Goal: Information Seeking & Learning: Check status

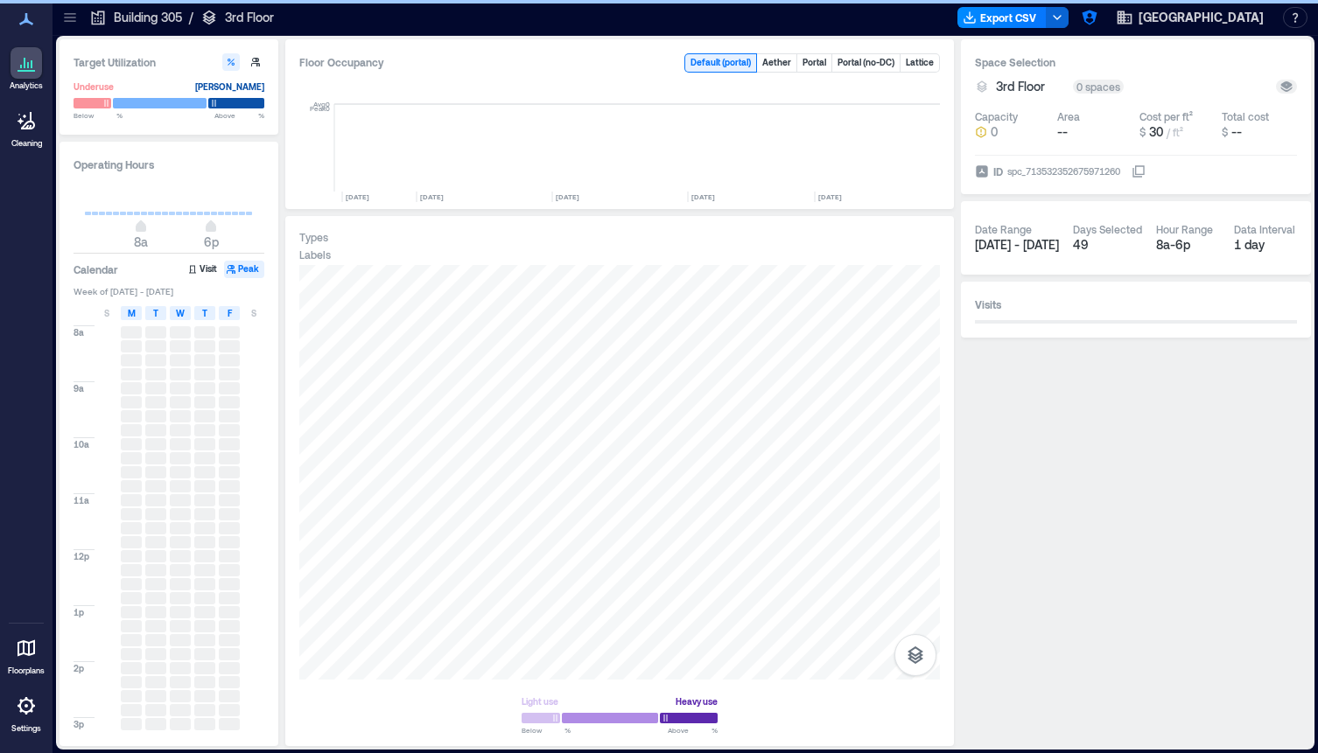
scroll to position [0, 8839]
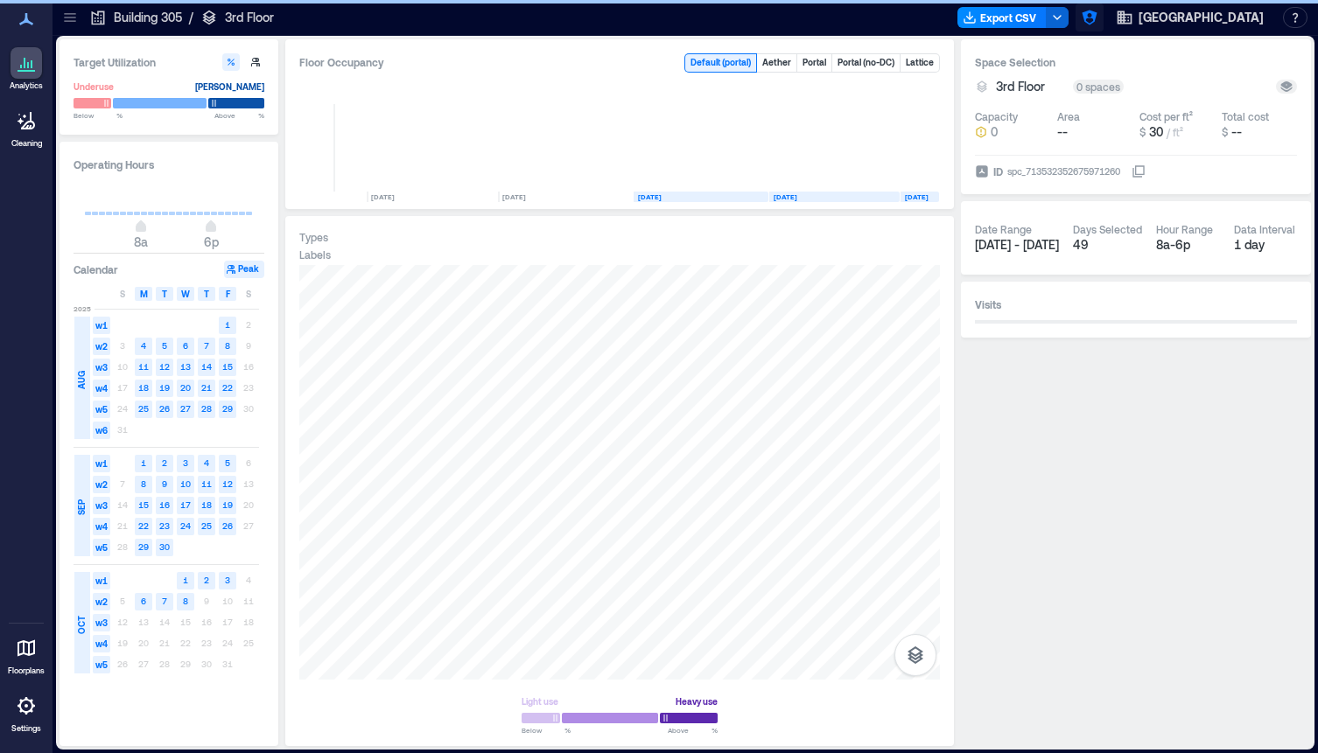
click at [1082, 24] on icon "button" at bounding box center [1089, 18] width 15 height 15
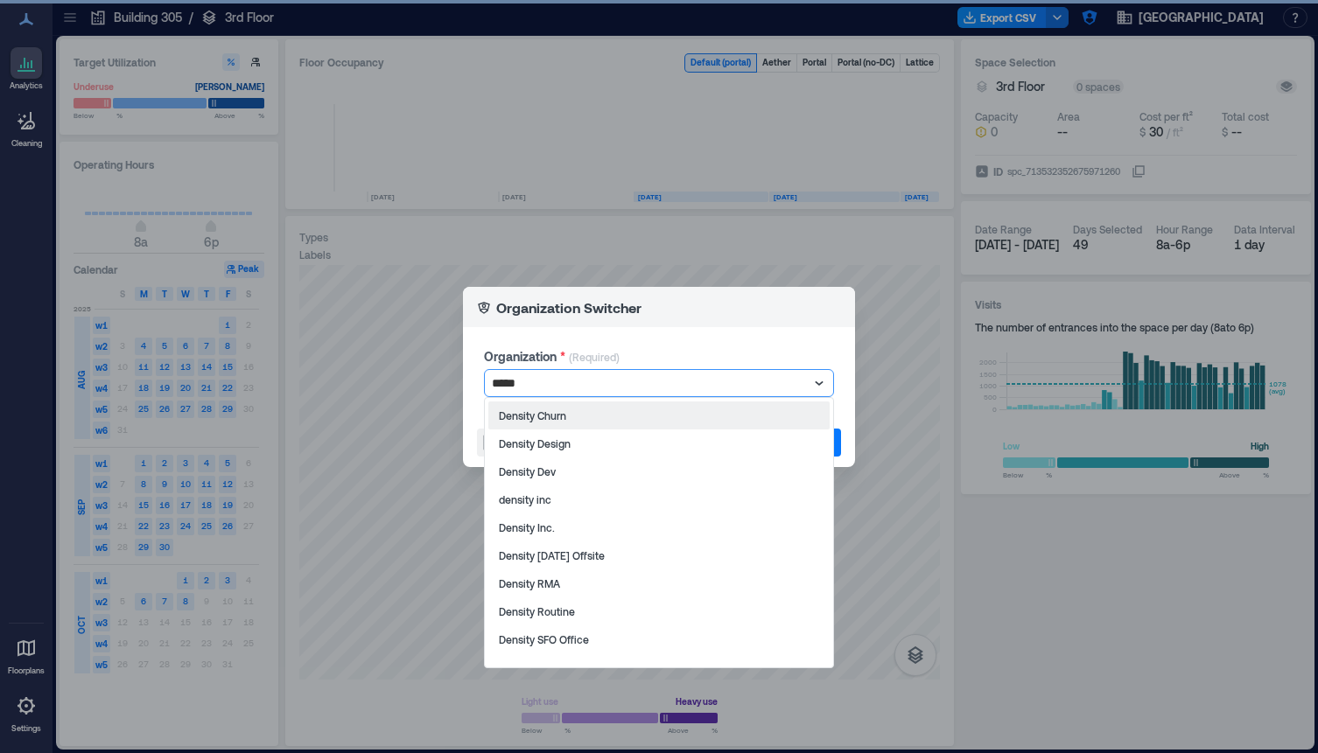
type input "******"
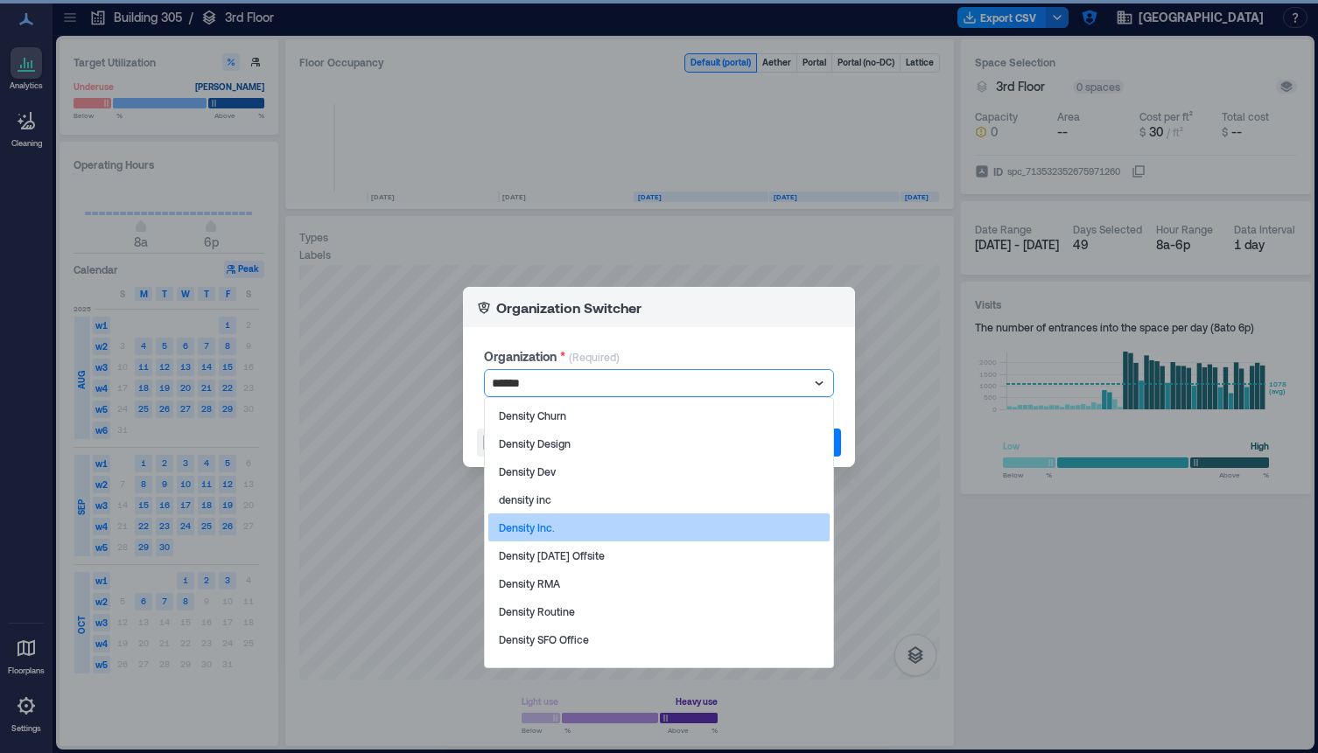
click at [576, 524] on div "Density Inc." at bounding box center [658, 528] width 341 height 28
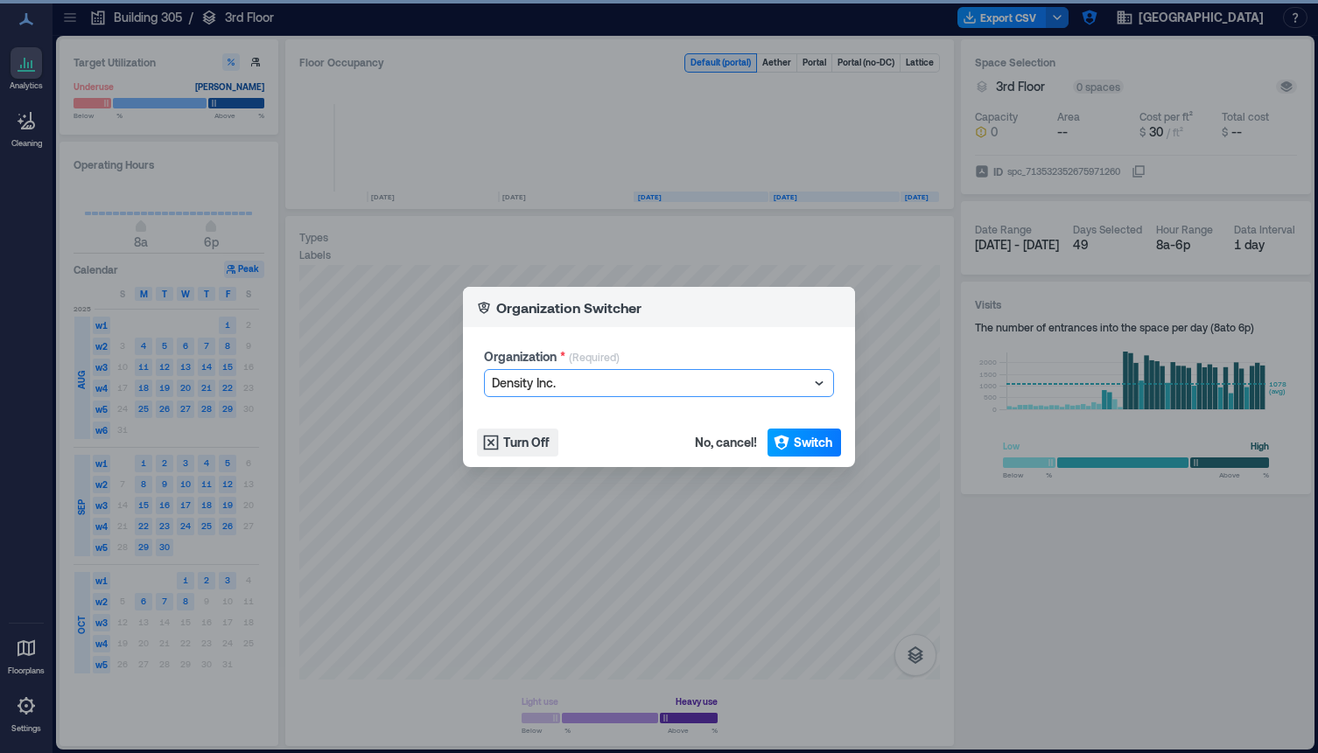
click at [814, 435] on span "Switch" at bounding box center [813, 443] width 39 height 18
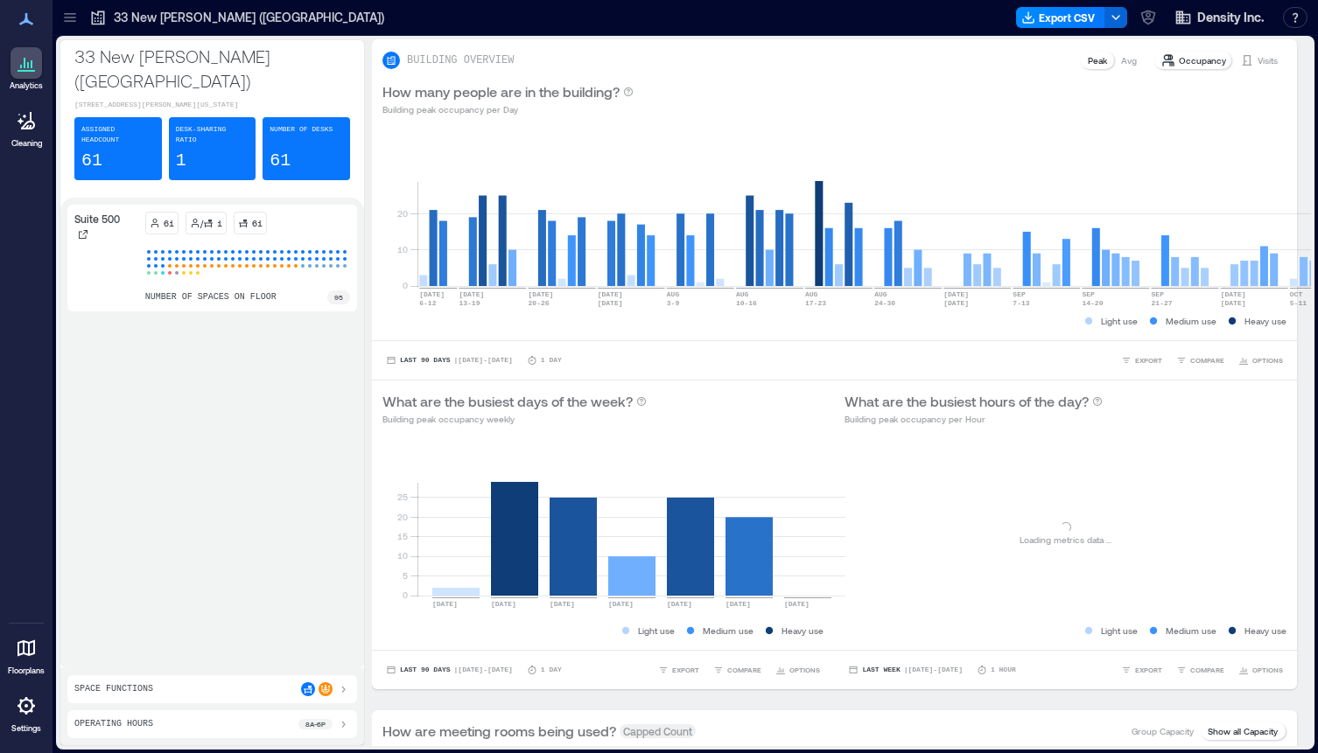
click at [74, 21] on icon at bounding box center [69, 21] width 11 height 2
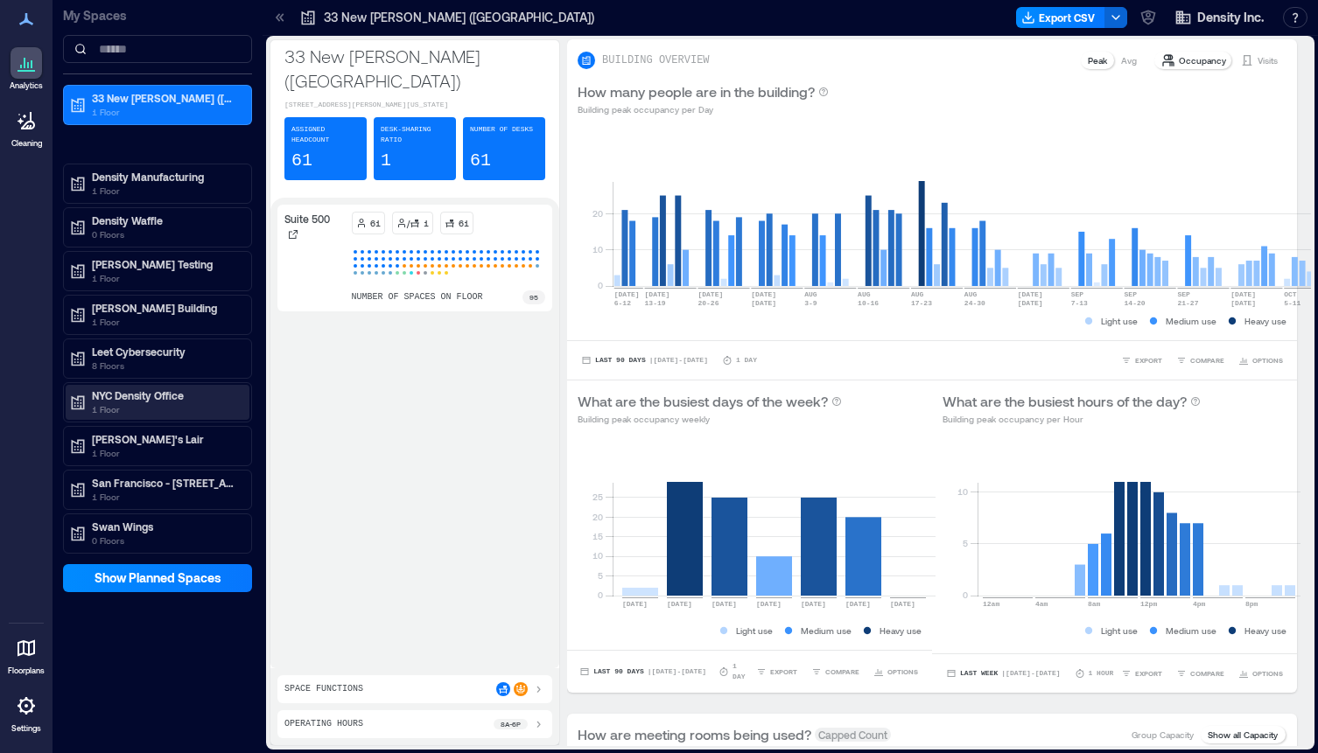
click at [141, 396] on p "NYC Density Office" at bounding box center [165, 396] width 147 height 14
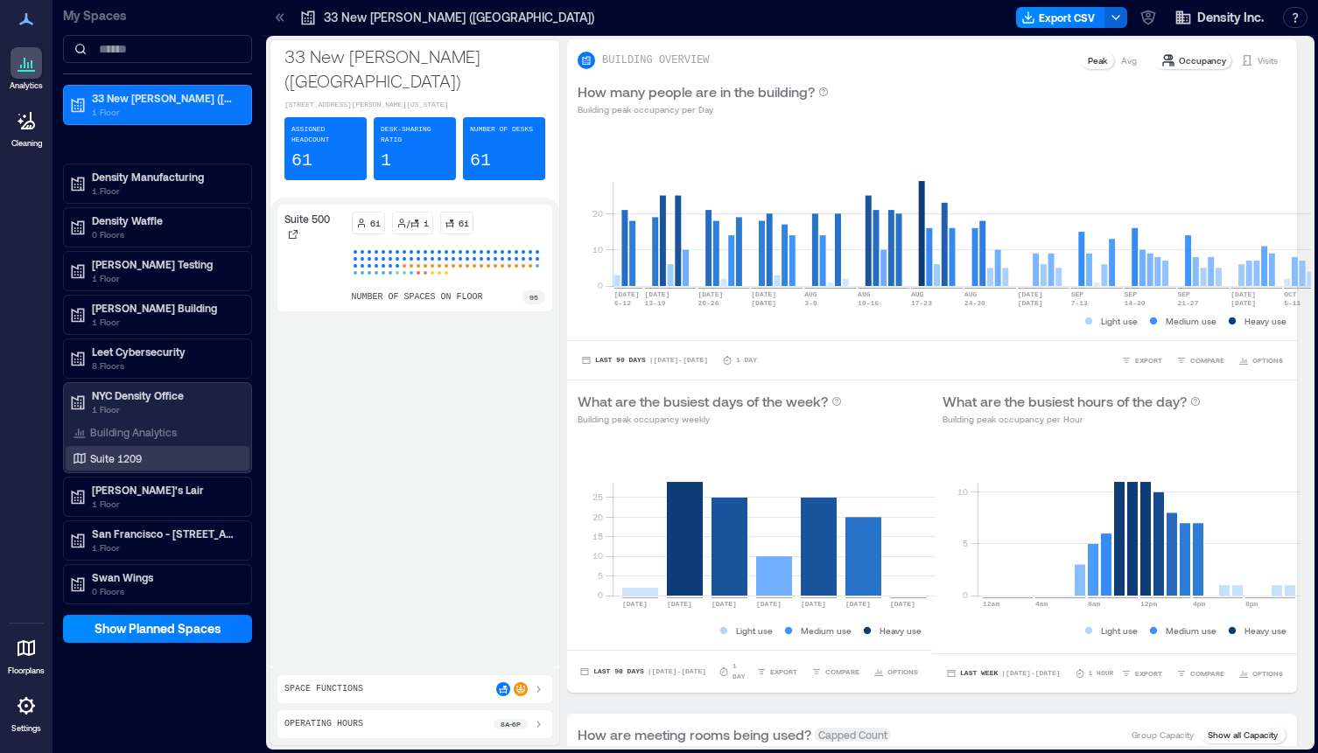
click at [129, 454] on p "Suite 1209" at bounding box center [116, 459] width 52 height 14
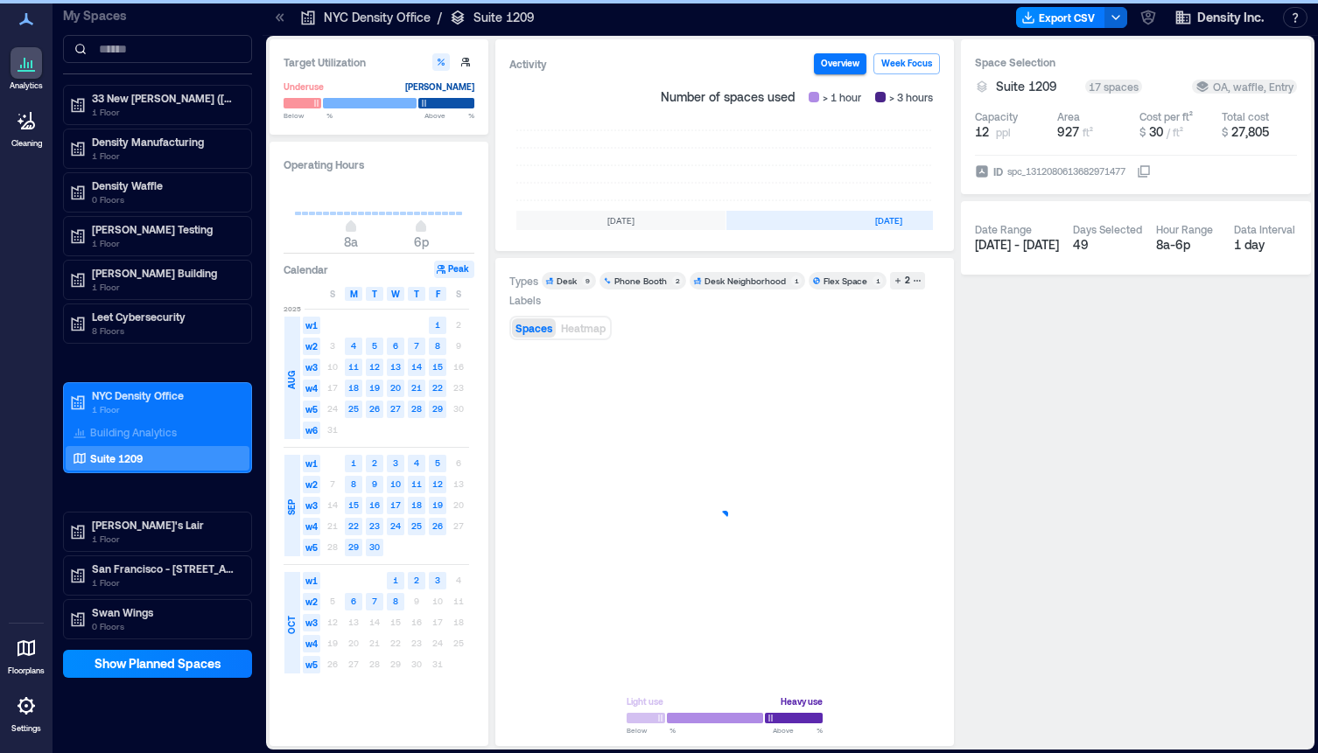
scroll to position [0, 529]
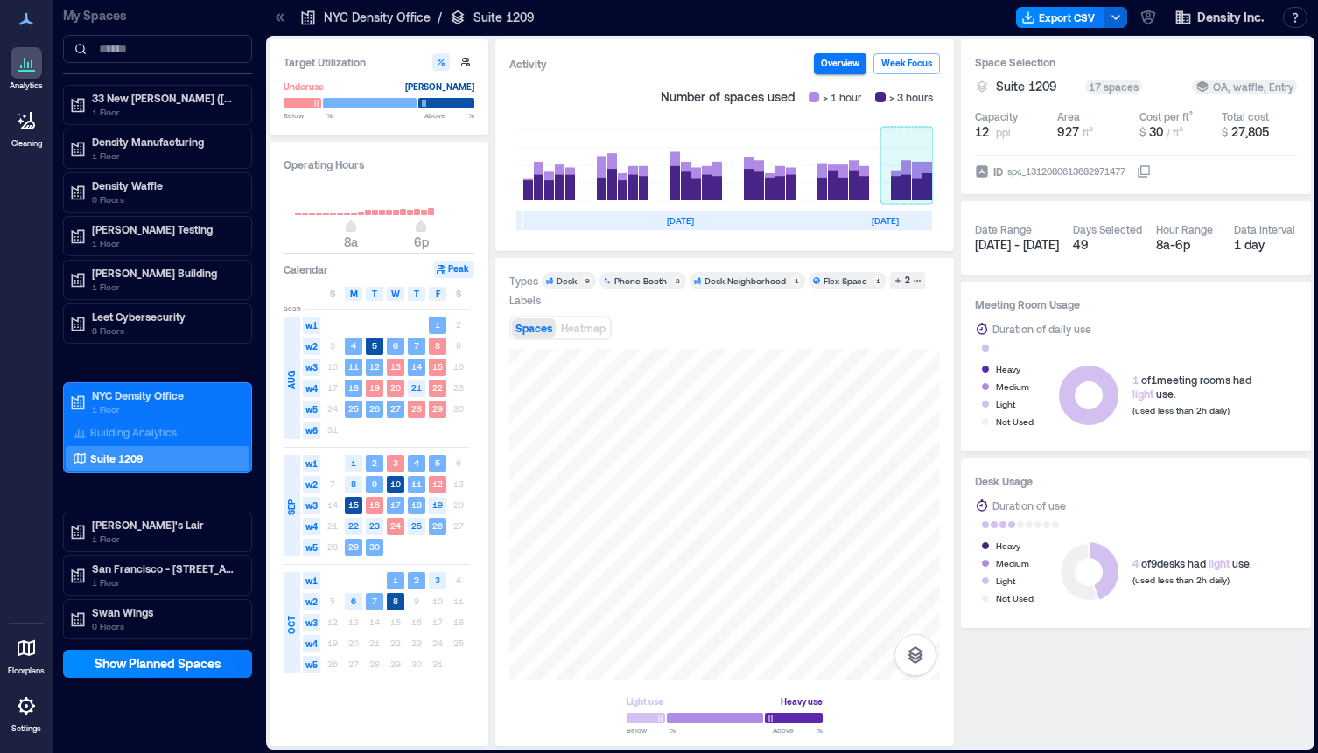
click at [910, 189] on rect at bounding box center [906, 165] width 53 height 70
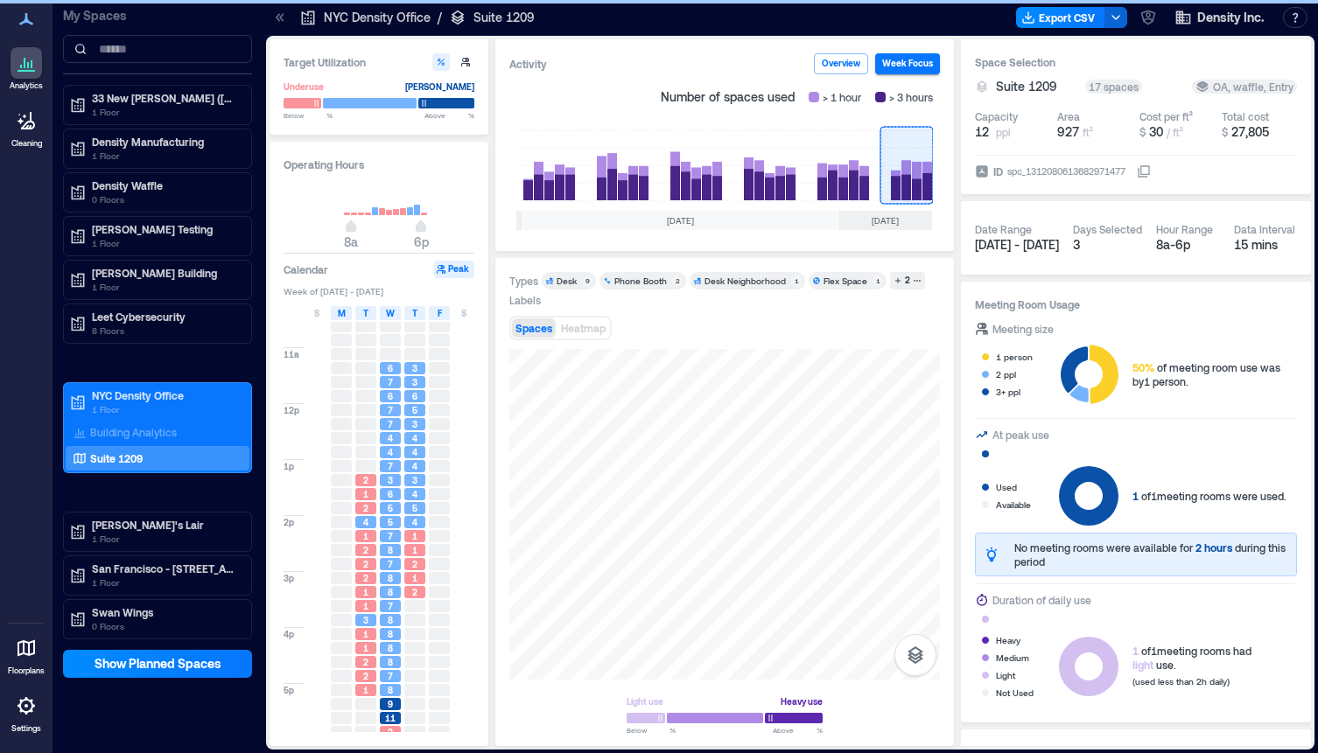
scroll to position [153, 0]
click at [833, 190] on rect at bounding box center [844, 165] width 74 height 70
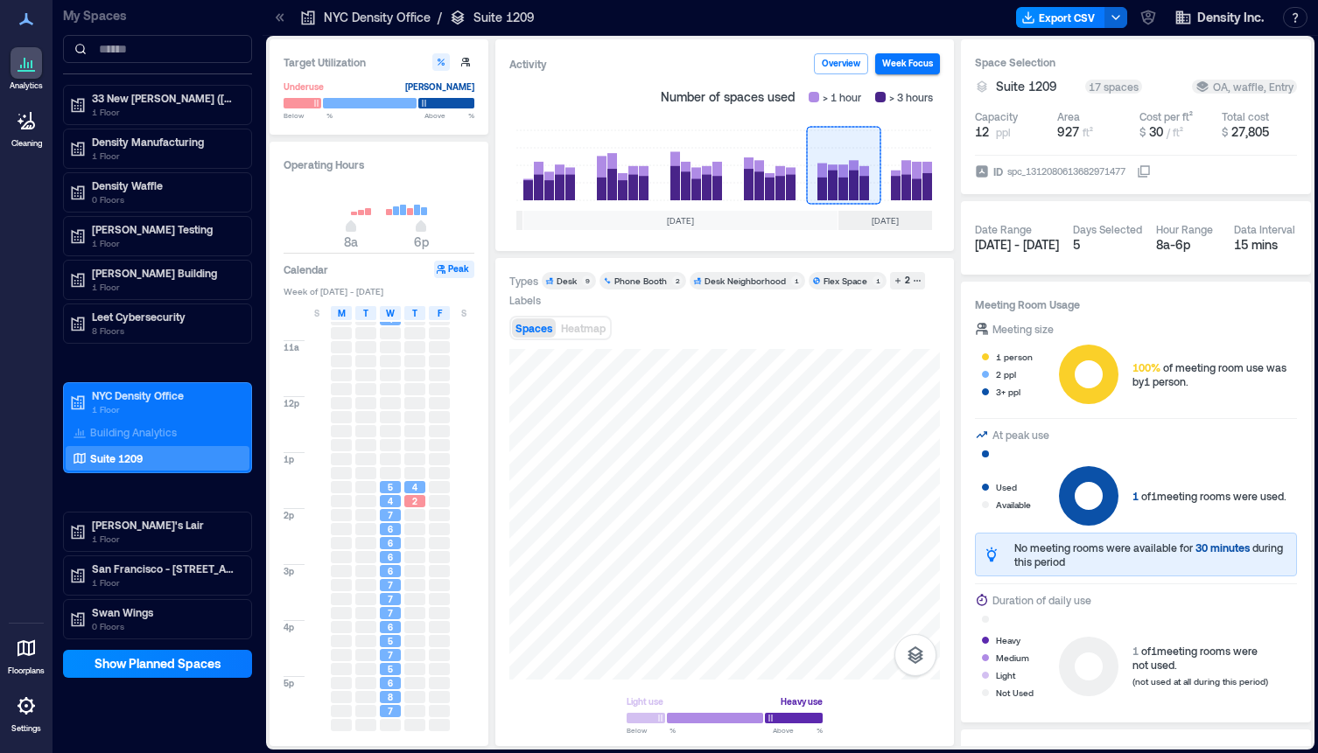
click at [396, 639] on div "5" at bounding box center [390, 641] width 21 height 12
click at [389, 592] on div "7" at bounding box center [390, 585] width 25 height 14
click at [578, 333] on span "Heatmap" at bounding box center [583, 328] width 45 height 12
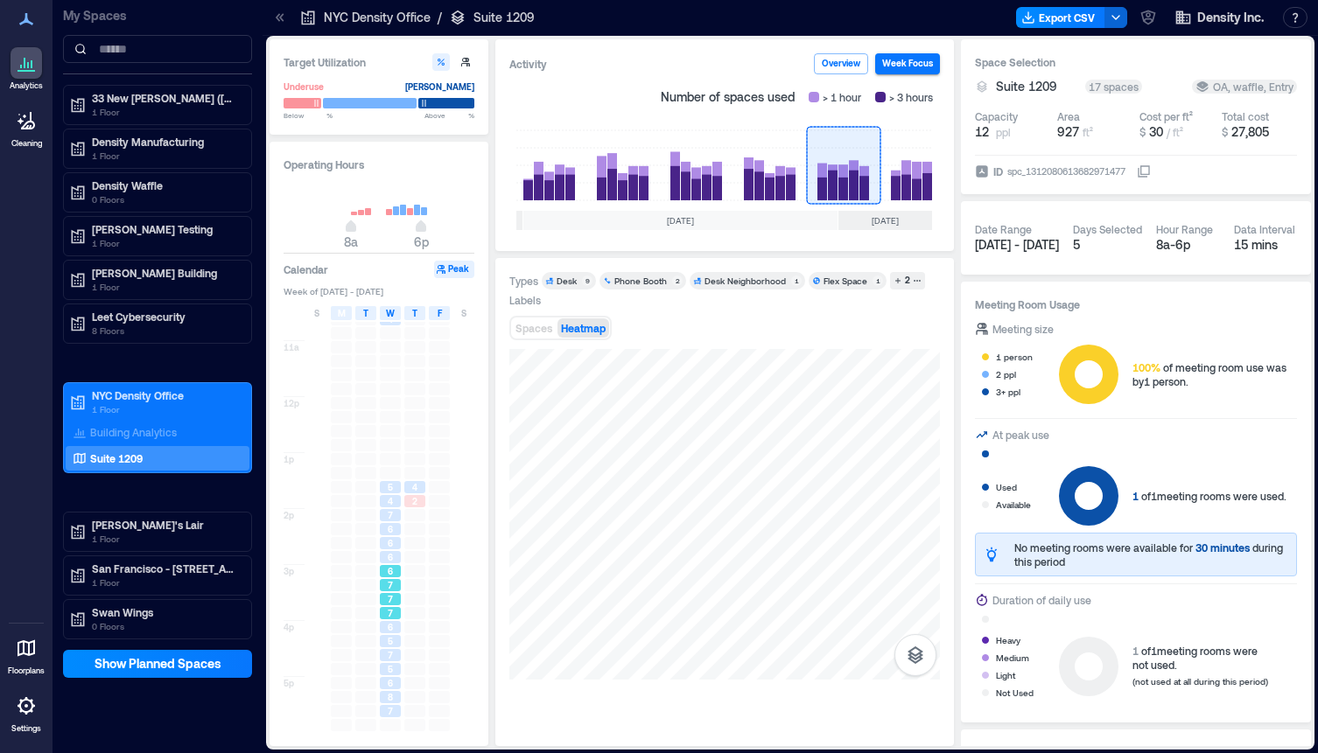
click at [387, 585] on div "7" at bounding box center [390, 585] width 21 height 12
type input "**"
drag, startPoint x: 421, startPoint y: 221, endPoint x: 486, endPoint y: 221, distance: 64.8
click at [486, 221] on div "Operating Hours 8a 12a Calendar Peak Week of [DATE] - [DATE] S M T W T F S 8a 9…" at bounding box center [379, 444] width 219 height 605
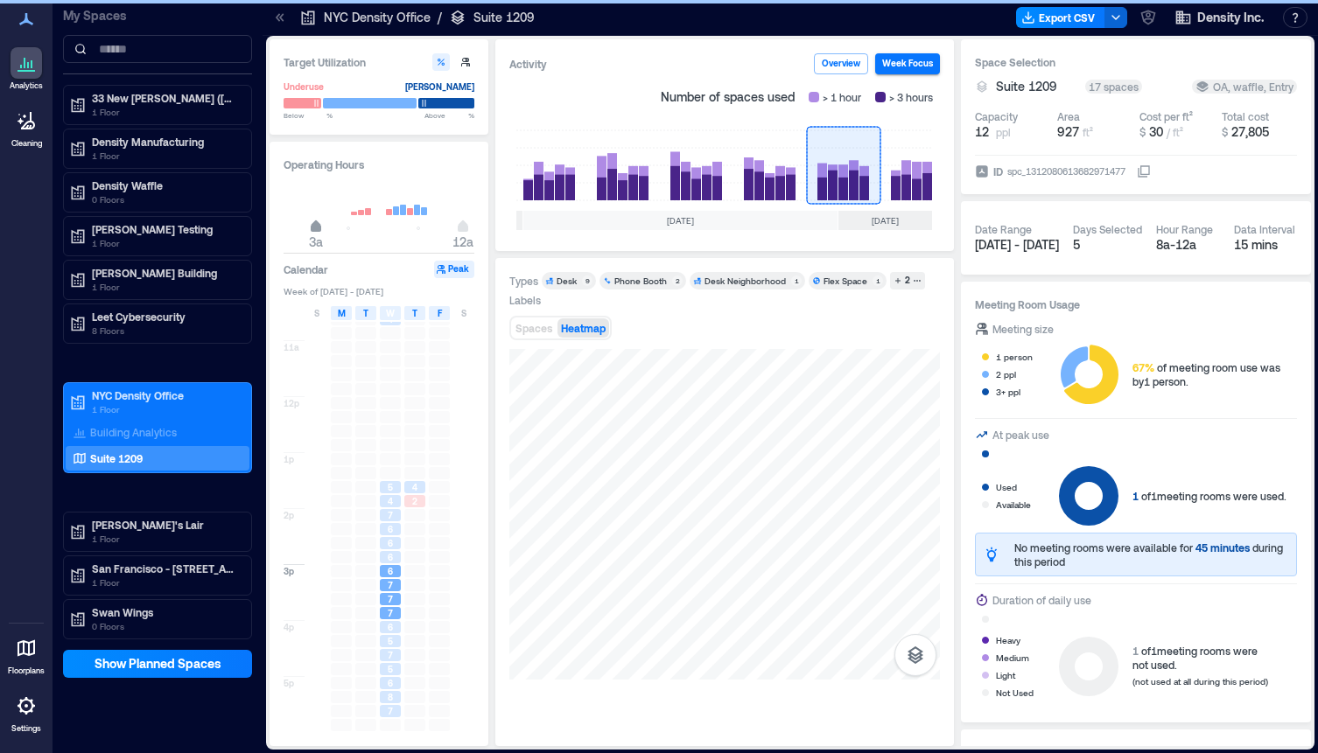
type input "*"
drag, startPoint x: 349, startPoint y: 231, endPoint x: 279, endPoint y: 231, distance: 70.0
click at [279, 231] on div "Operating Hours 12a 12a Calendar Peak Week of [DATE] - [DATE] S M T W T F S 8a …" at bounding box center [379, 444] width 219 height 605
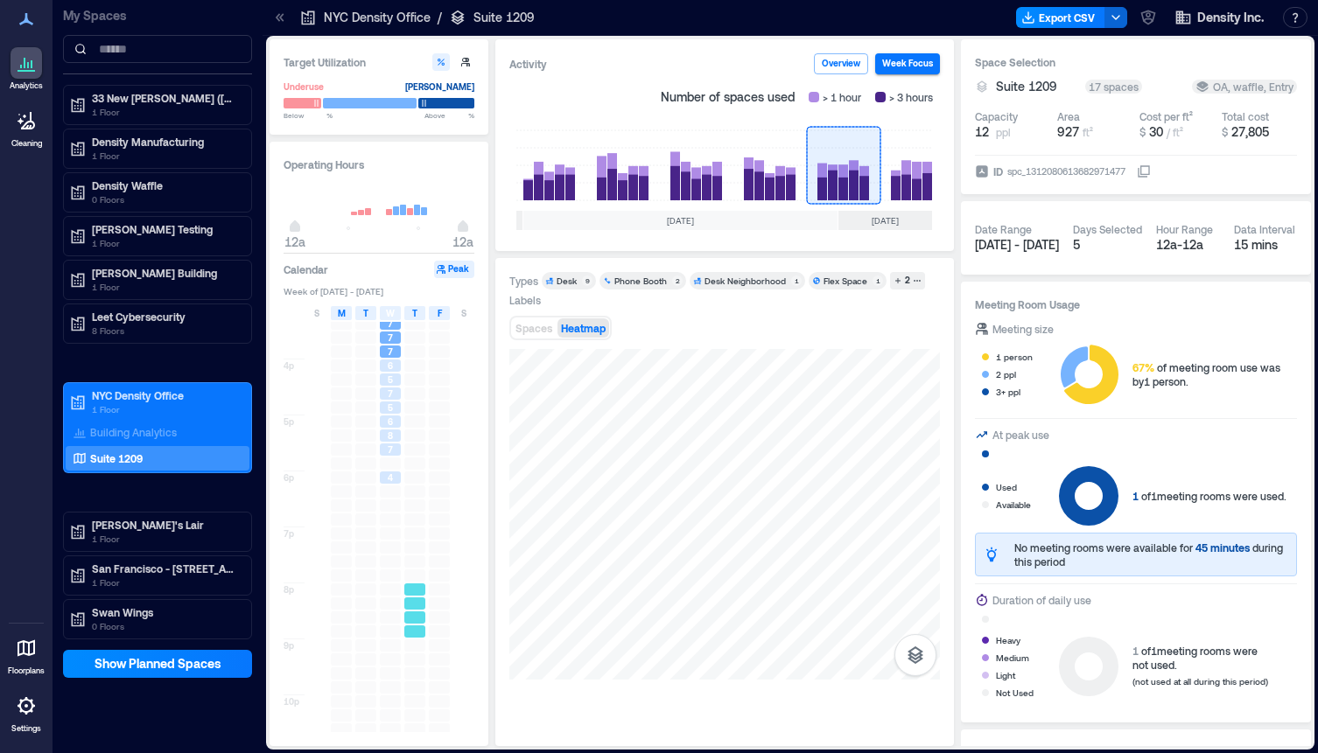
scroll to position [851, 0]
click at [341, 459] on div at bounding box center [341, 461] width 21 height 12
click at [361, 459] on div at bounding box center [365, 461] width 21 height 12
click at [401, 458] on div "7" at bounding box center [390, 461] width 25 height 14
click at [413, 458] on div at bounding box center [414, 461] width 21 height 12
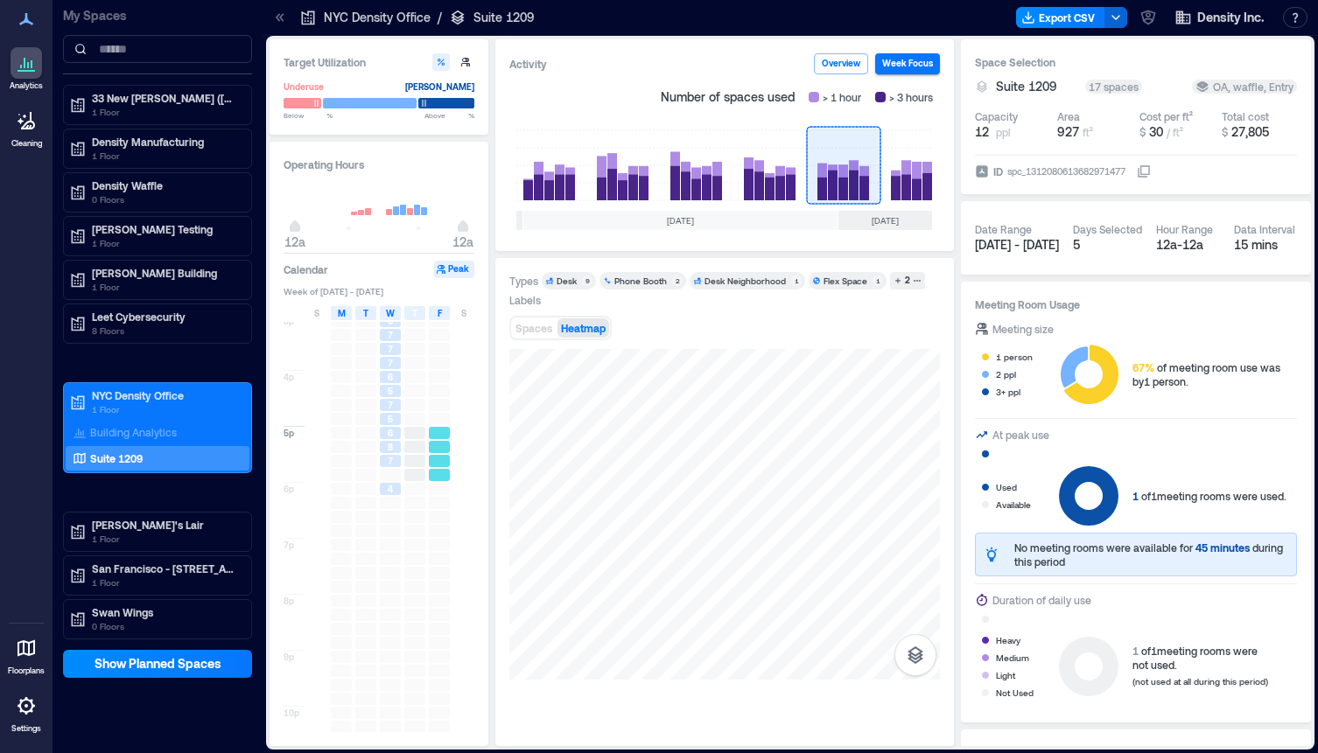
click at [431, 459] on div at bounding box center [439, 461] width 21 height 12
click at [425, 501] on div at bounding box center [415, 503] width 25 height 14
click at [433, 501] on div at bounding box center [439, 503] width 21 height 12
click at [395, 503] on div at bounding box center [390, 503] width 21 height 12
click at [360, 511] on div at bounding box center [365, 517] width 21 height 12
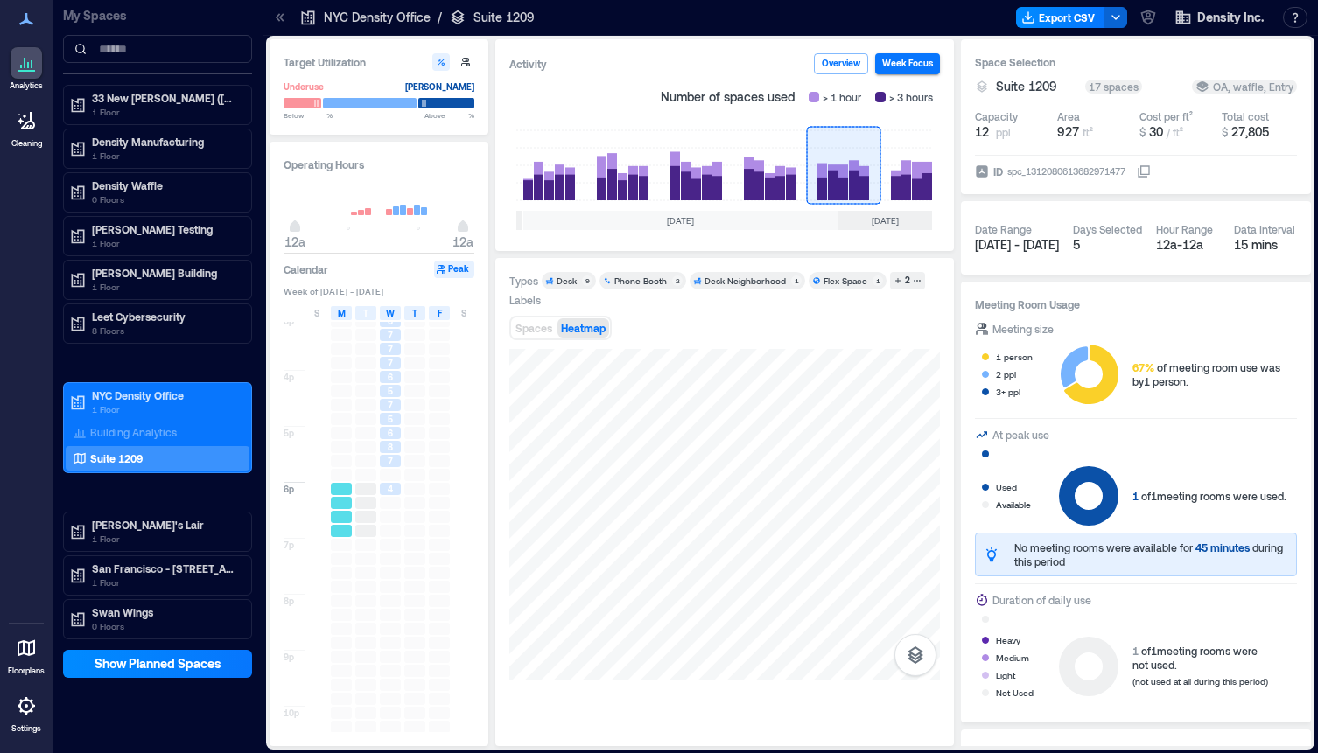
click at [333, 511] on div at bounding box center [341, 517] width 21 height 12
click at [389, 516] on div at bounding box center [390, 517] width 21 height 12
click at [403, 516] on div at bounding box center [415, 517] width 25 height 14
click at [930, 186] on rect at bounding box center [906, 165] width 53 height 70
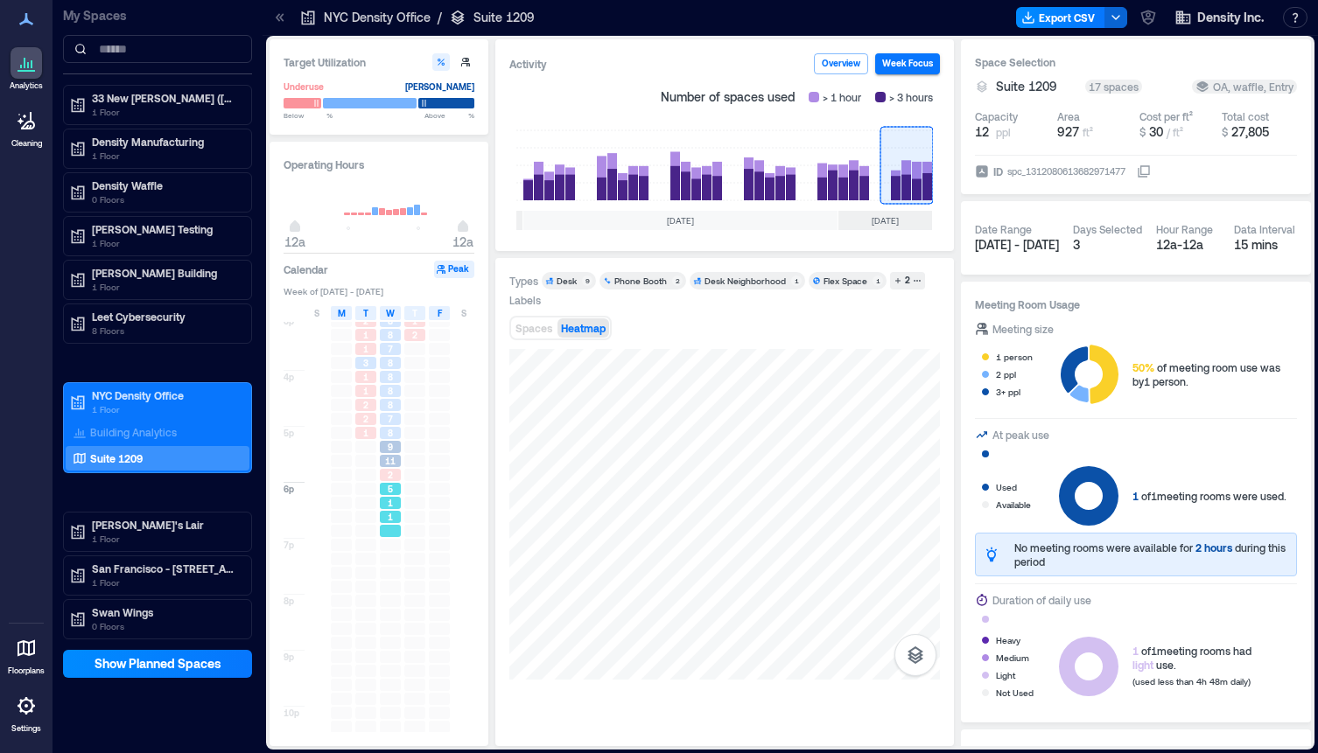
click at [391, 525] on div at bounding box center [390, 531] width 21 height 12
click at [392, 557] on div at bounding box center [390, 559] width 21 height 12
click at [392, 540] on div at bounding box center [390, 545] width 21 height 12
click at [392, 508] on div "1" at bounding box center [390, 503] width 21 height 12
click at [396, 452] on div "9" at bounding box center [390, 447] width 21 height 12
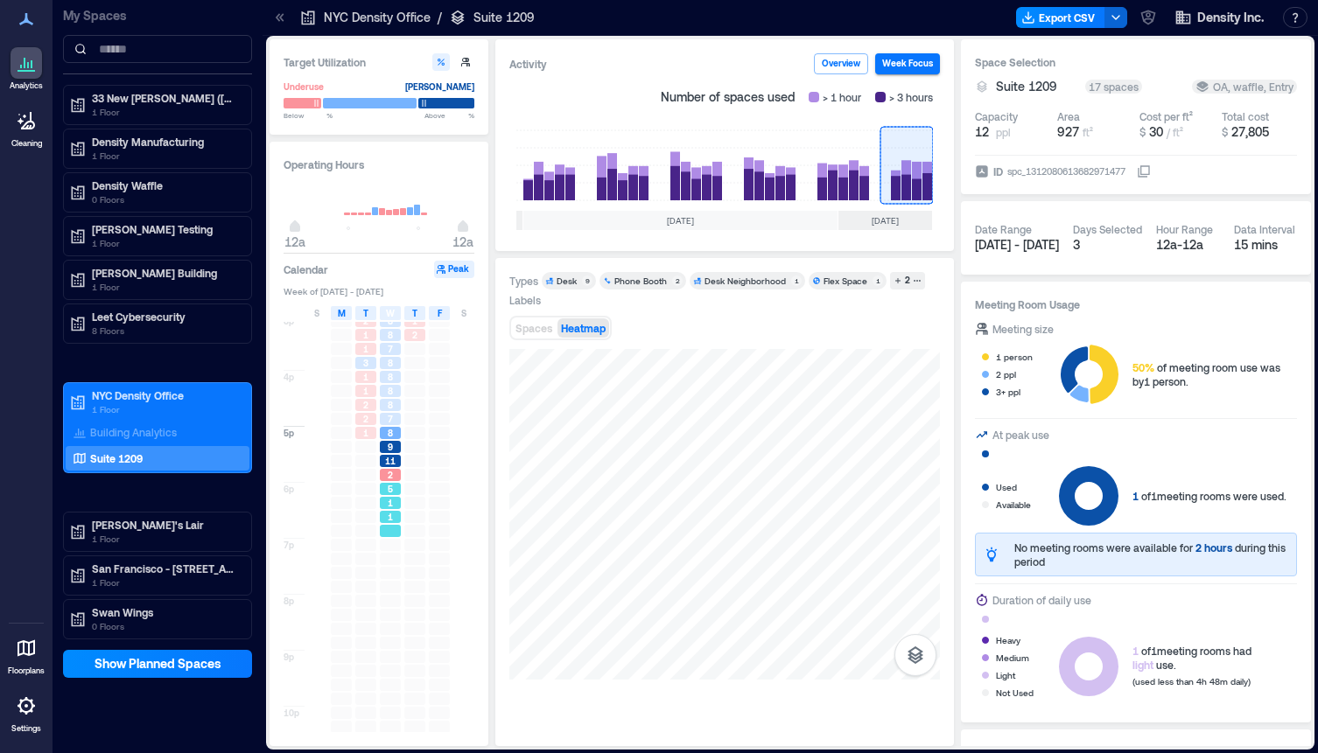
click at [396, 510] on div "1" at bounding box center [390, 517] width 25 height 14
click at [763, 191] on rect at bounding box center [770, 165] width 74 height 70
